Goal: Information Seeking & Learning: Check status

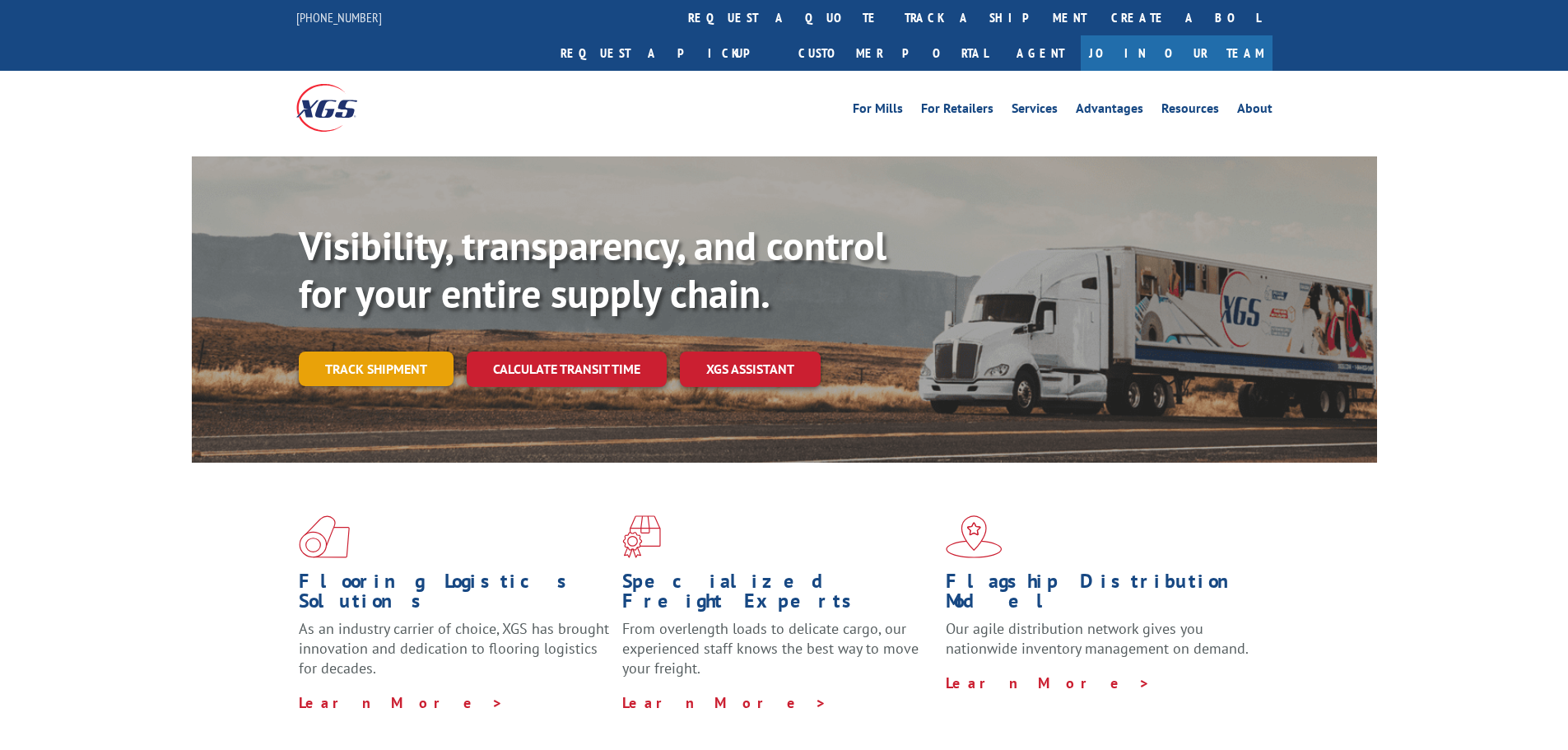
click at [332, 312] on div "Visibility, transparency, and control for your entire supply chain. Track shipm…" at bounding box center [838, 337] width 1078 height 229
click at [393, 351] on link "Track shipment" at bounding box center [376, 368] width 155 height 35
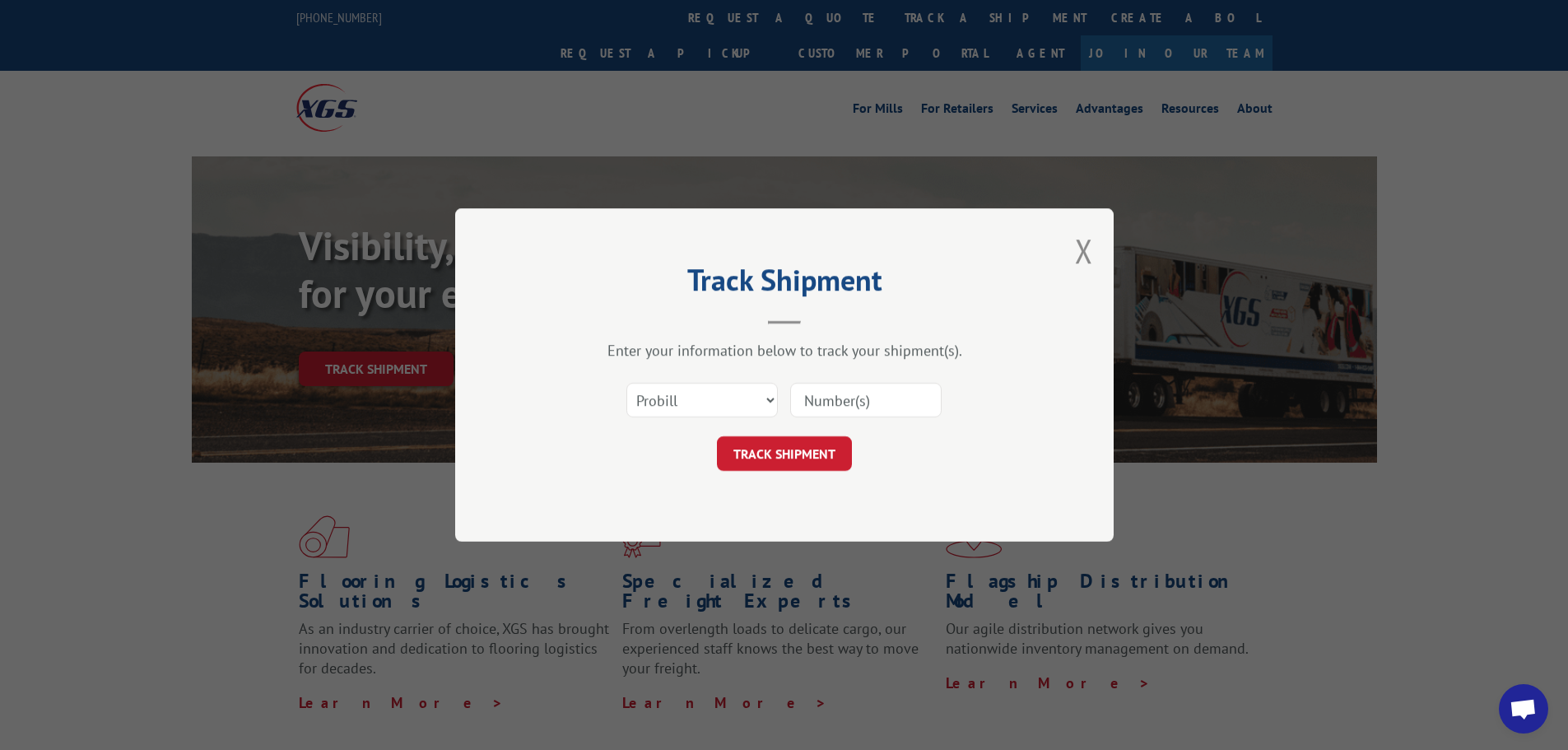
click at [826, 402] on input at bounding box center [866, 400] width 151 height 35
type input "17695620"
click at [773, 450] on button "TRACK SHIPMENT" at bounding box center [784, 453] width 135 height 35
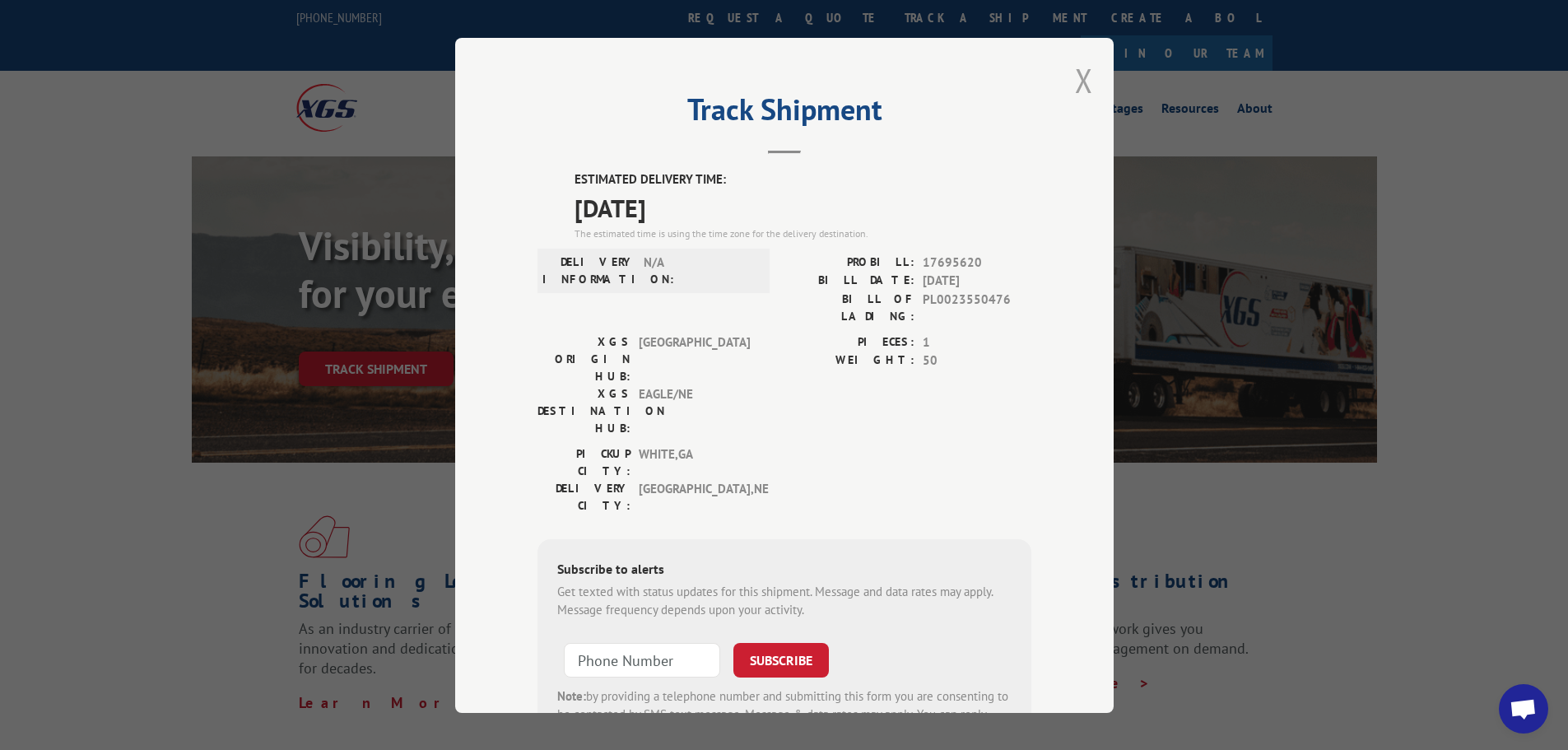
click at [1076, 80] on button "Close modal" at bounding box center [1083, 80] width 18 height 44
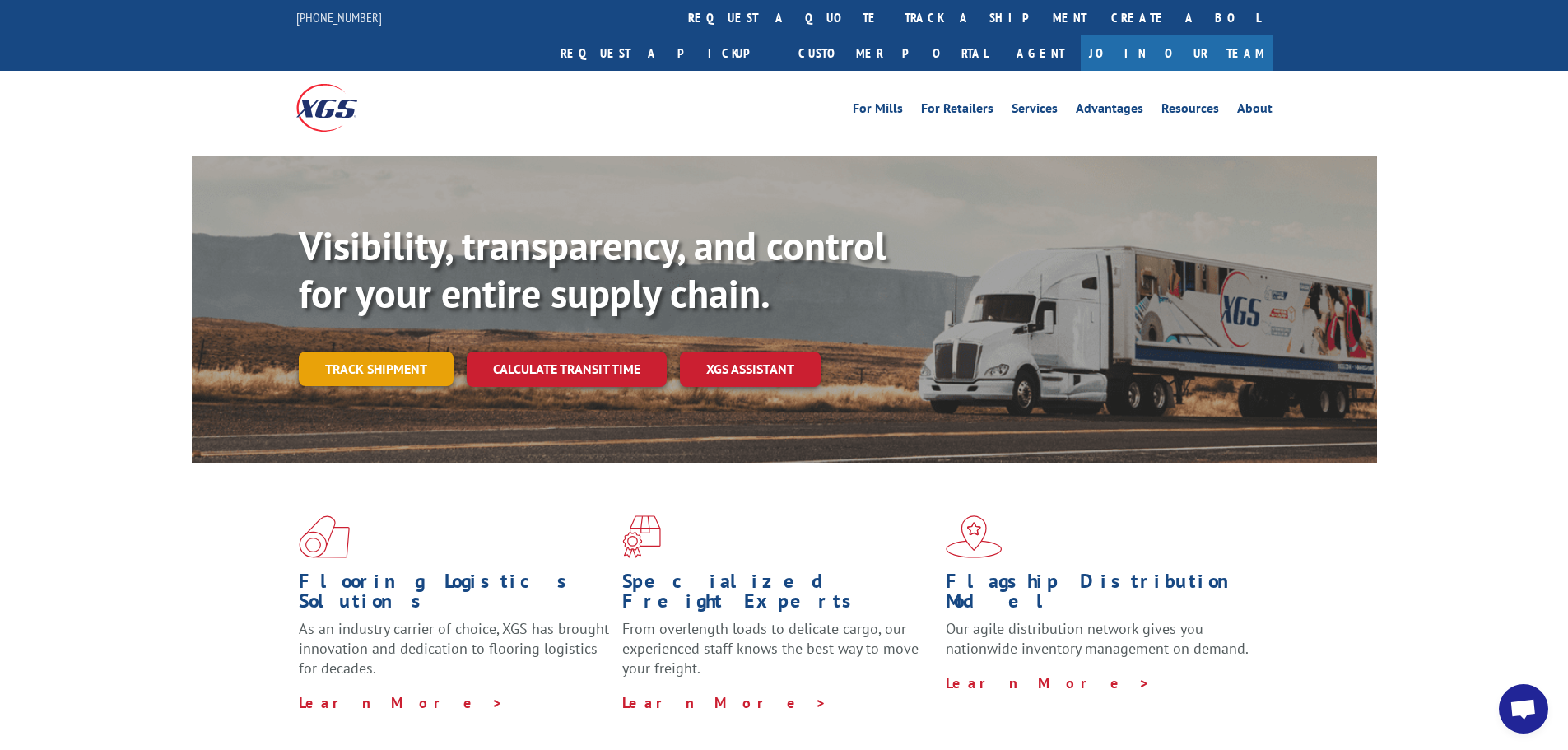
click at [404, 351] on link "Track shipment" at bounding box center [376, 368] width 155 height 35
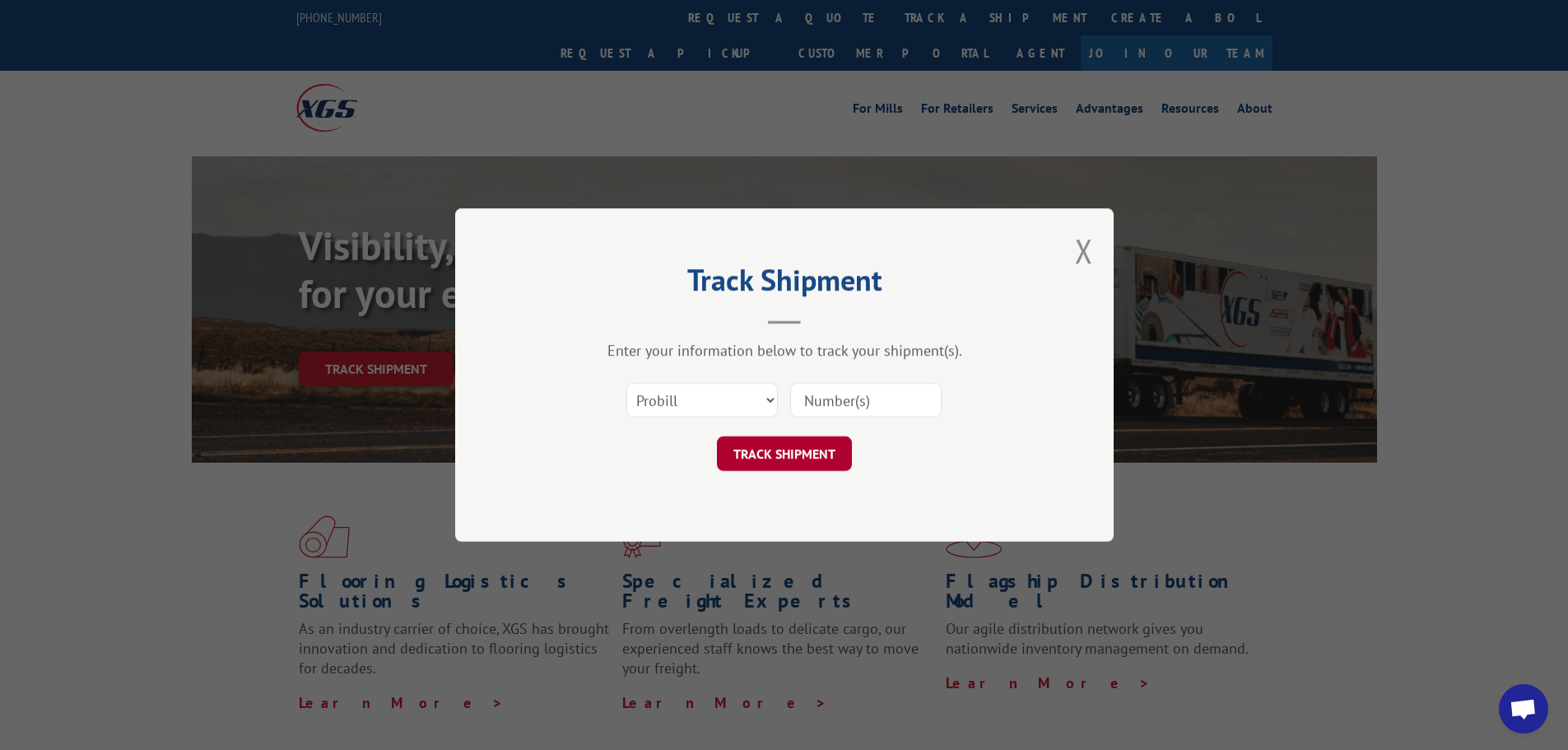
click at [823, 457] on button "TRACK SHIPMENT" at bounding box center [784, 453] width 135 height 35
click at [851, 399] on input at bounding box center [866, 400] width 151 height 35
type input "17695620"
click at [790, 445] on button "TRACK SHIPMENT" at bounding box center [784, 453] width 135 height 35
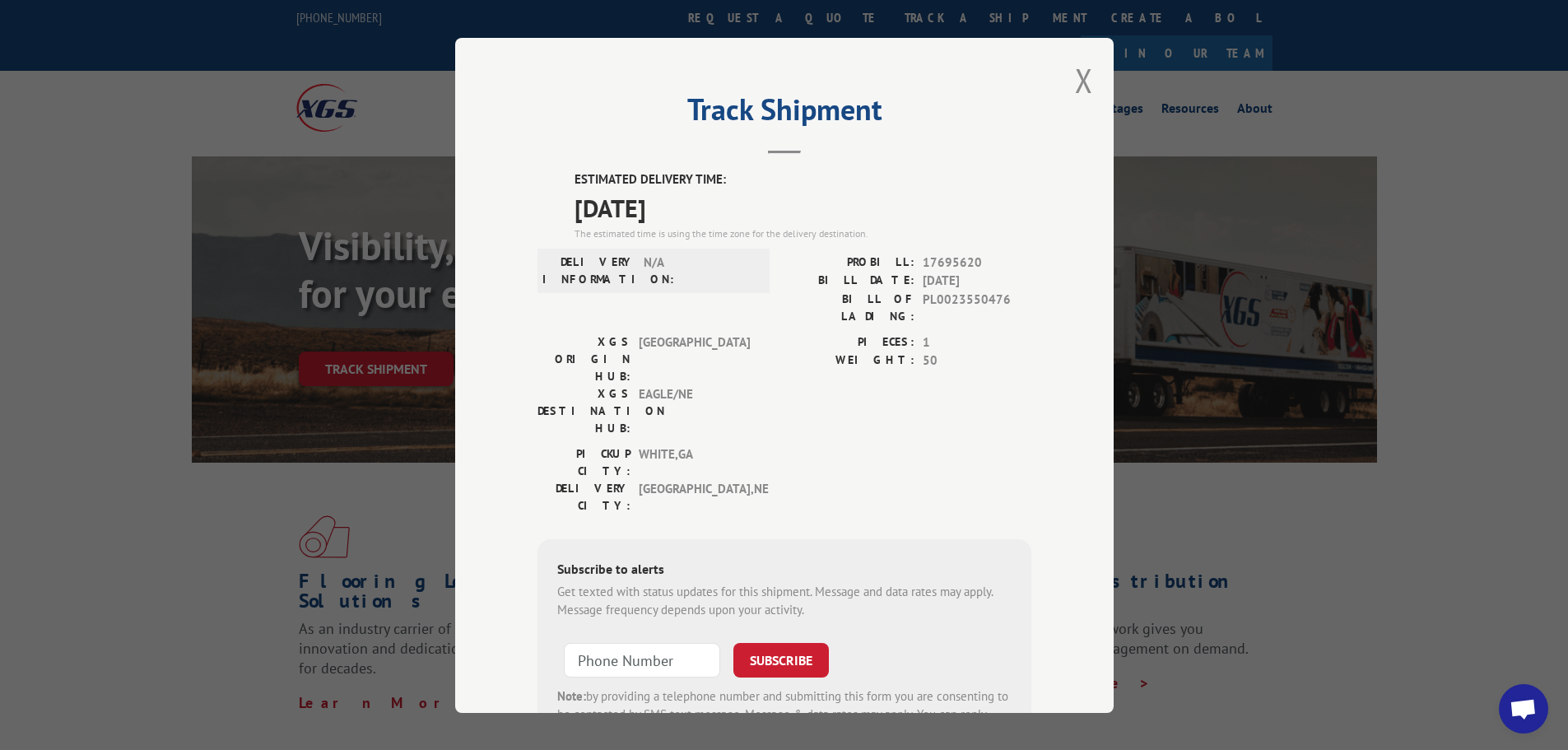
click at [1087, 73] on div "Track Shipment ESTIMATED DELIVERY TIME: [DATE] The estimated time is using the …" at bounding box center [784, 375] width 658 height 675
click at [1075, 78] on button "Close modal" at bounding box center [1083, 80] width 18 height 44
